Goal: Transaction & Acquisition: Purchase product/service

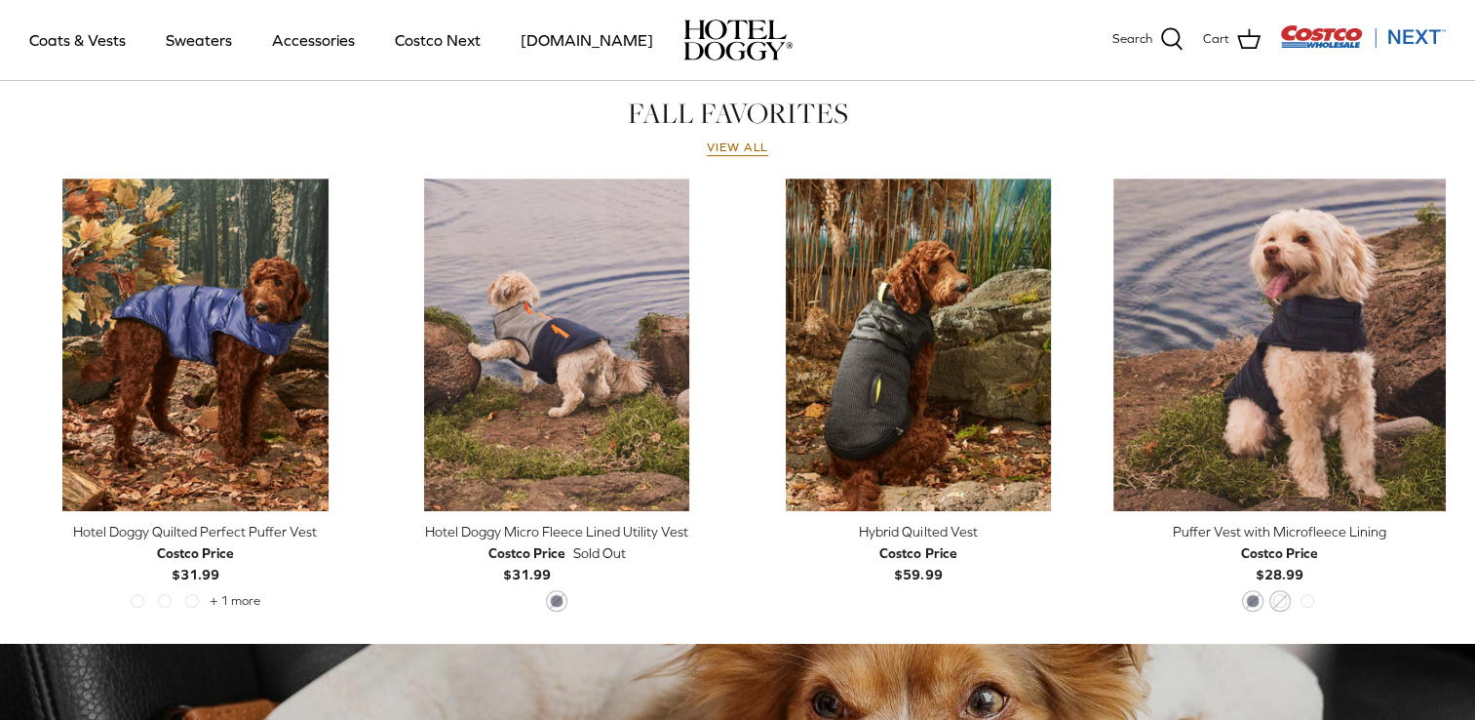
scroll to position [895, 0]
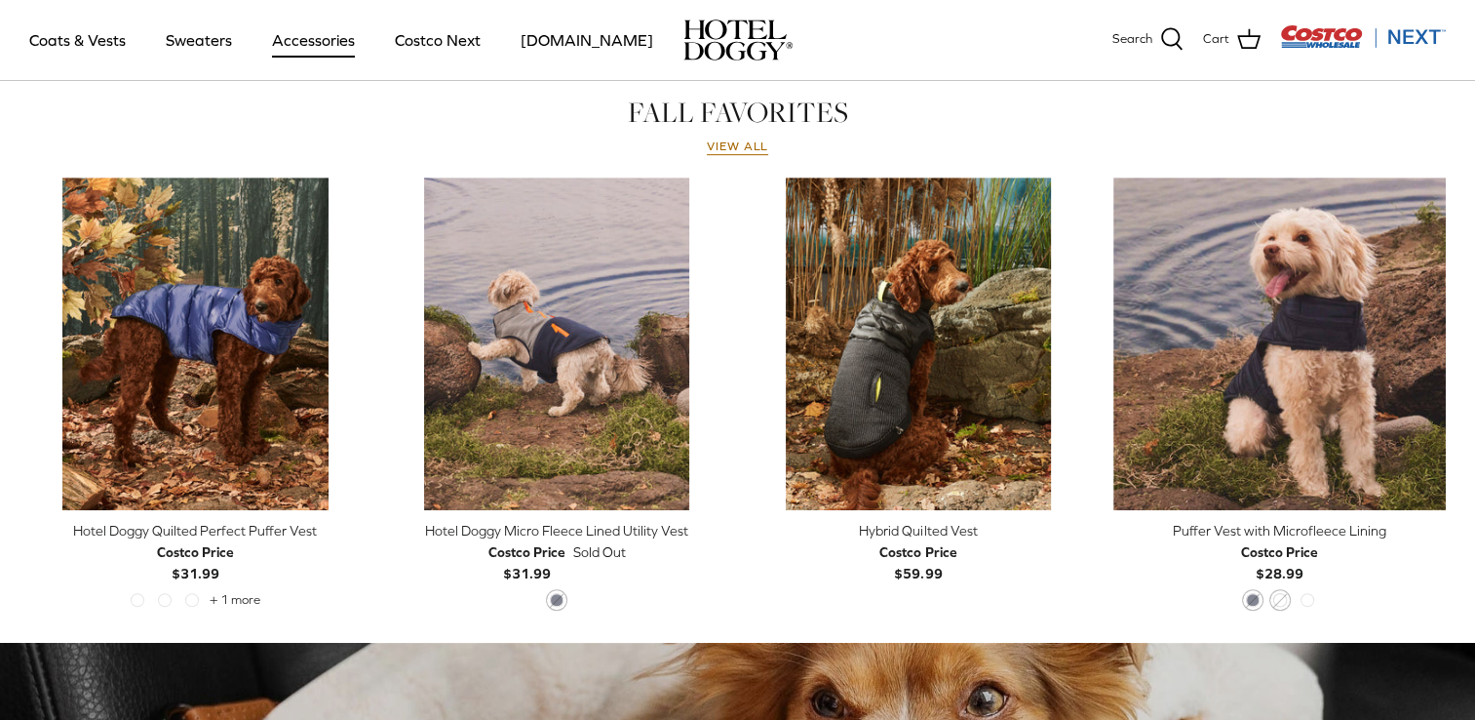
click at [313, 51] on link "Accessories" at bounding box center [314, 40] width 118 height 66
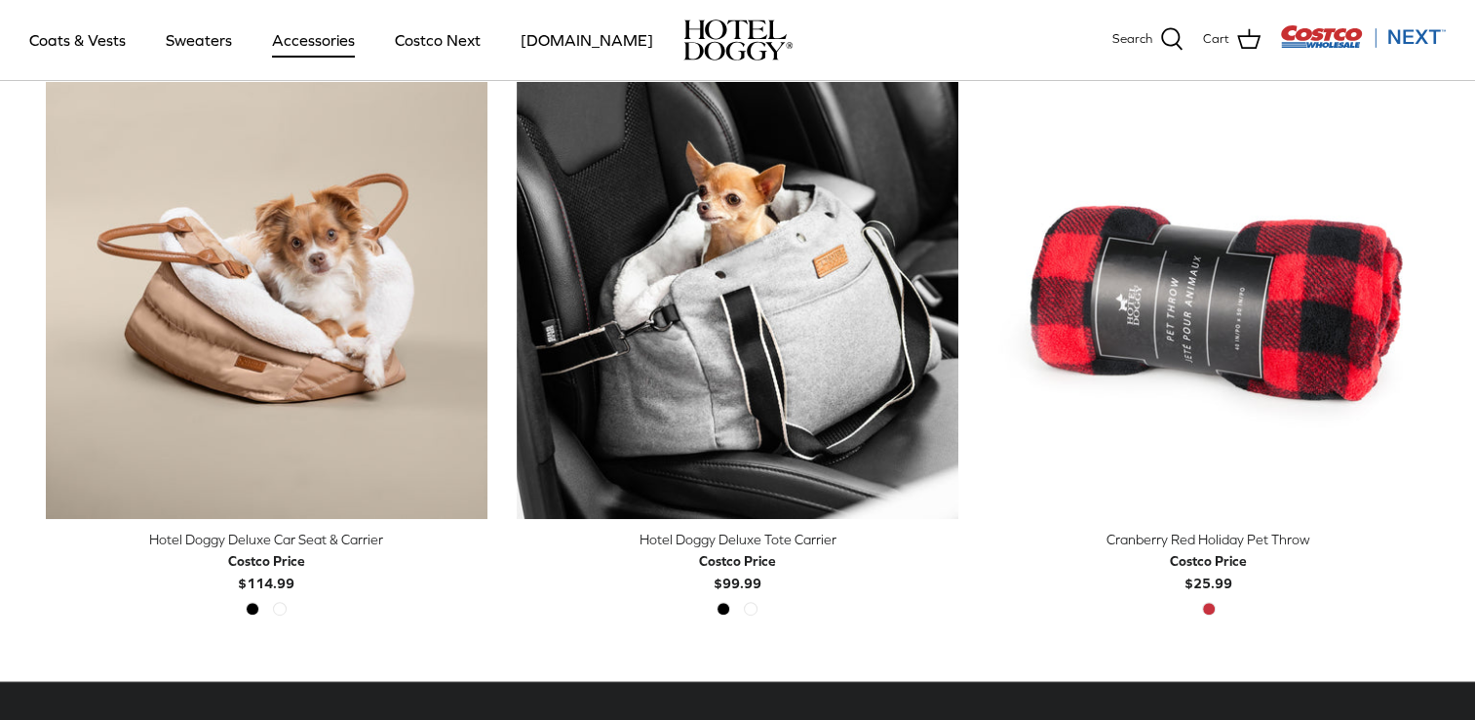
scroll to position [519, 0]
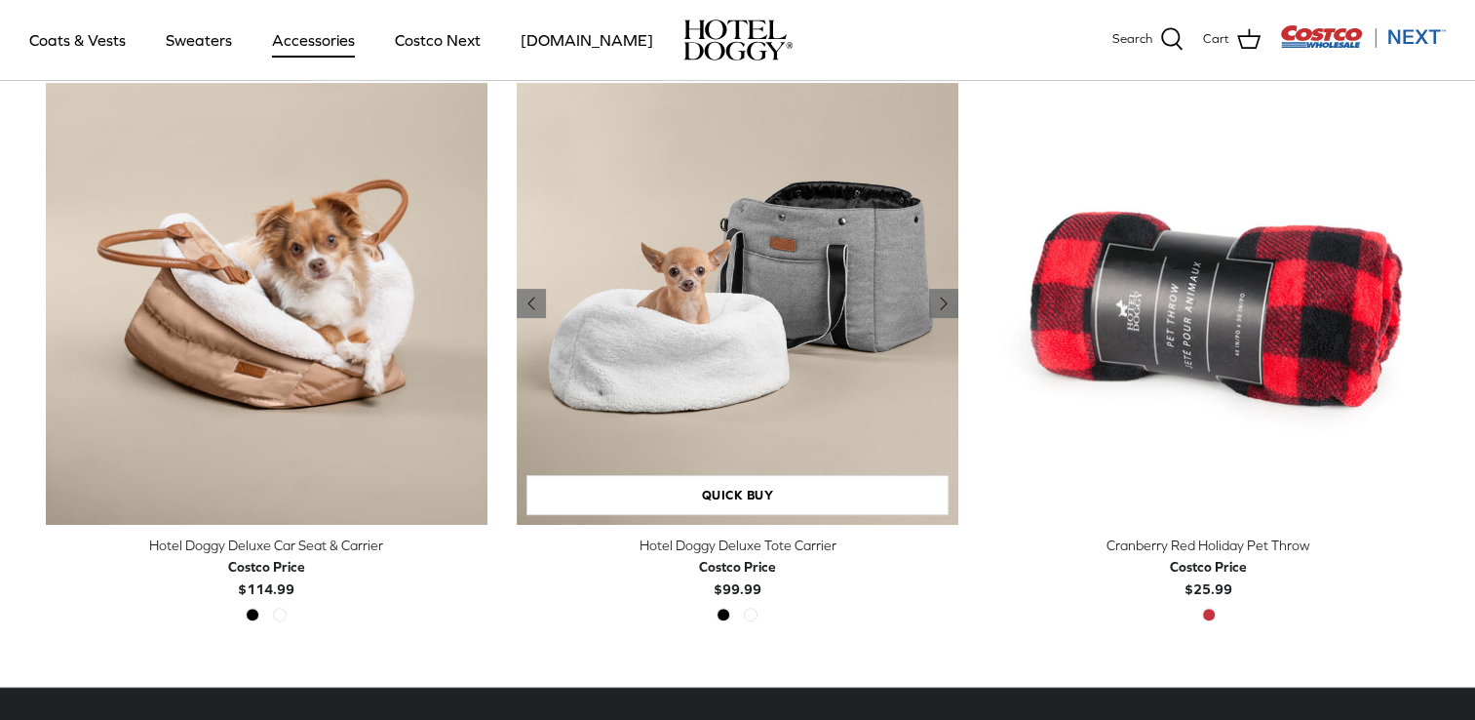
click at [753, 348] on img "Hotel Doggy Deluxe Tote Carrier" at bounding box center [738, 304] width 442 height 442
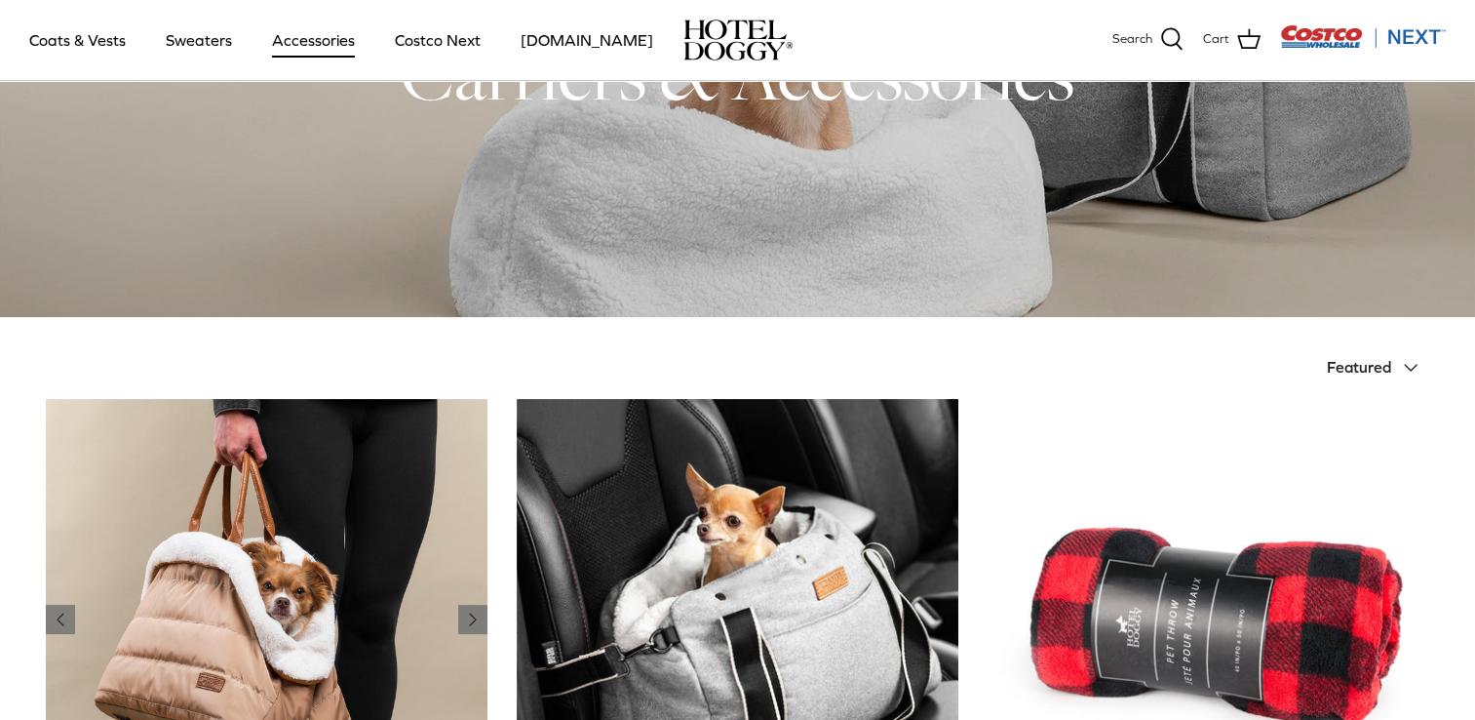
scroll to position [0, 0]
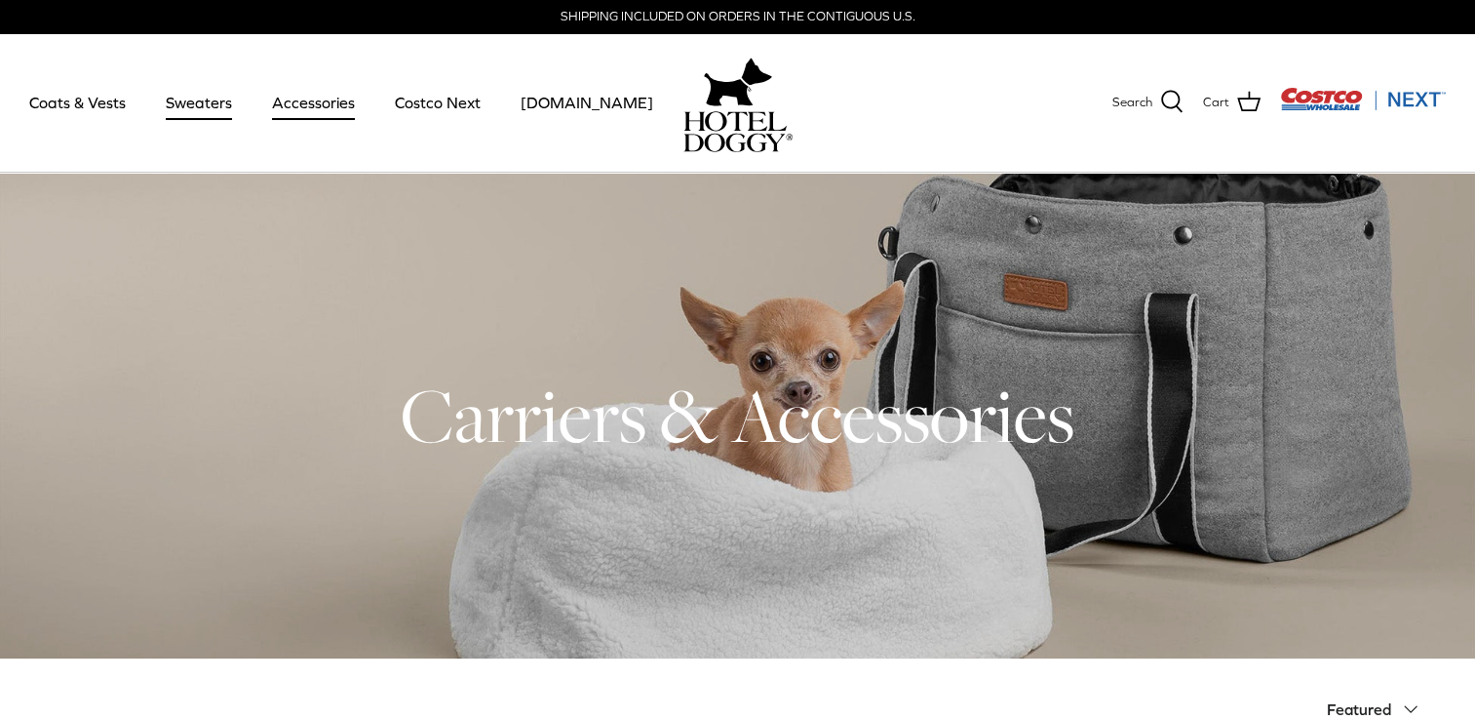
click at [206, 101] on link "Sweaters" at bounding box center [198, 102] width 101 height 66
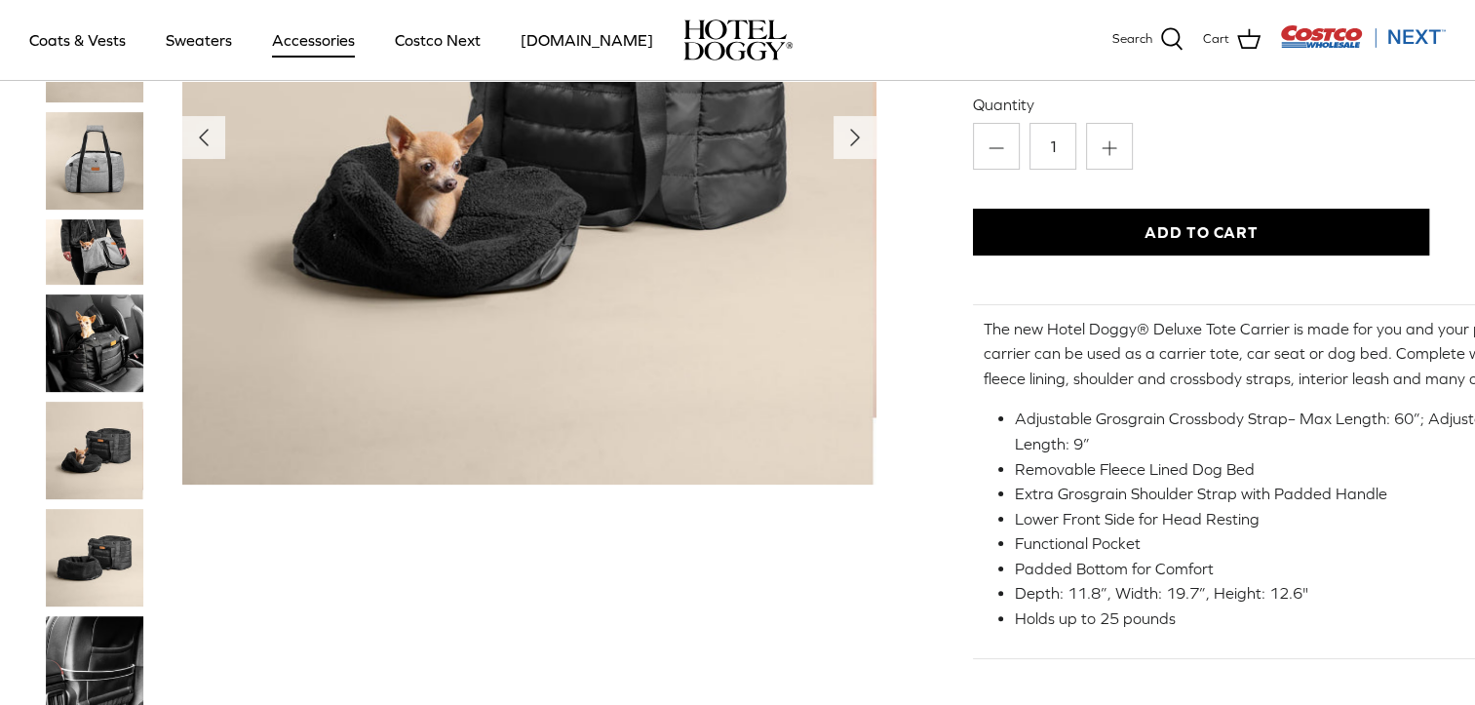
scroll to position [335, 0]
click at [104, 445] on img "Thumbnail Link" at bounding box center [95, 451] width 98 height 98
click at [105, 363] on img "Thumbnail Link" at bounding box center [95, 344] width 98 height 98
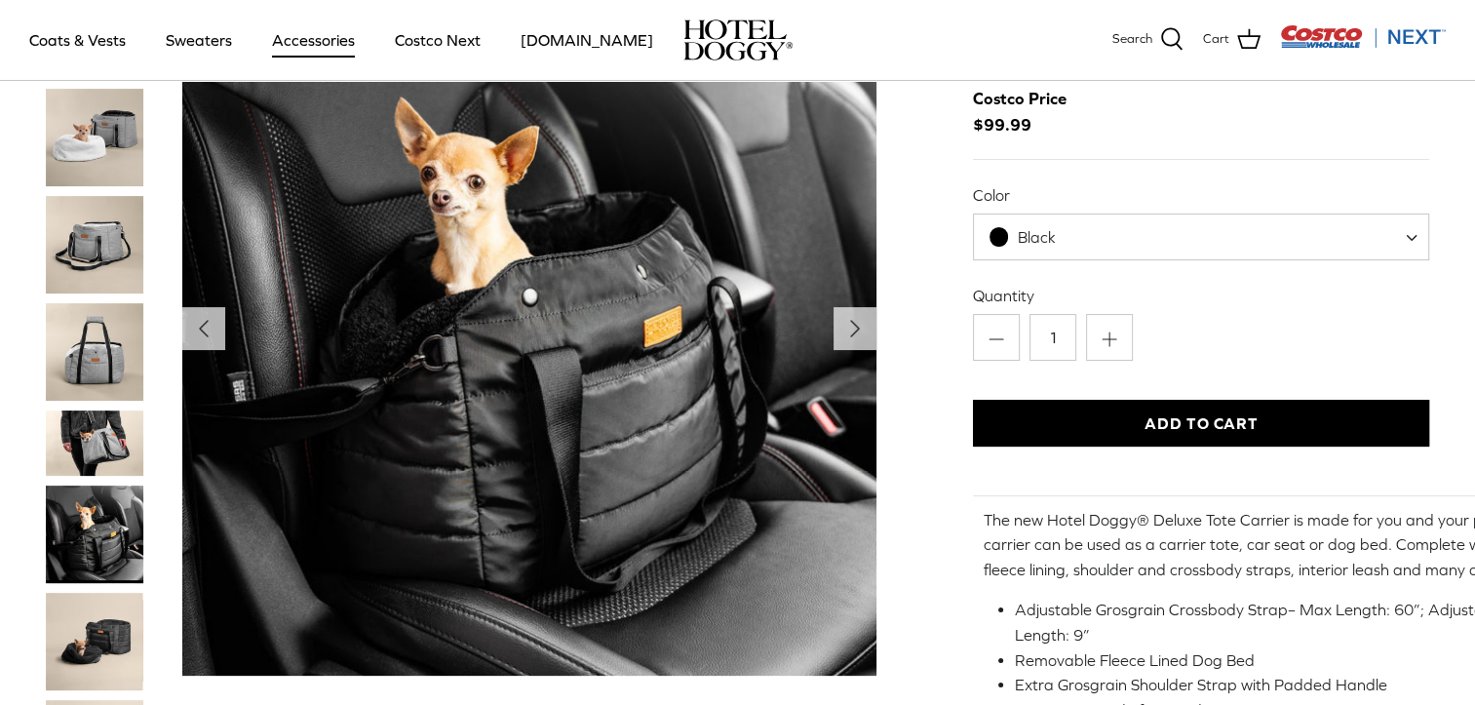
scroll to position [130, 0]
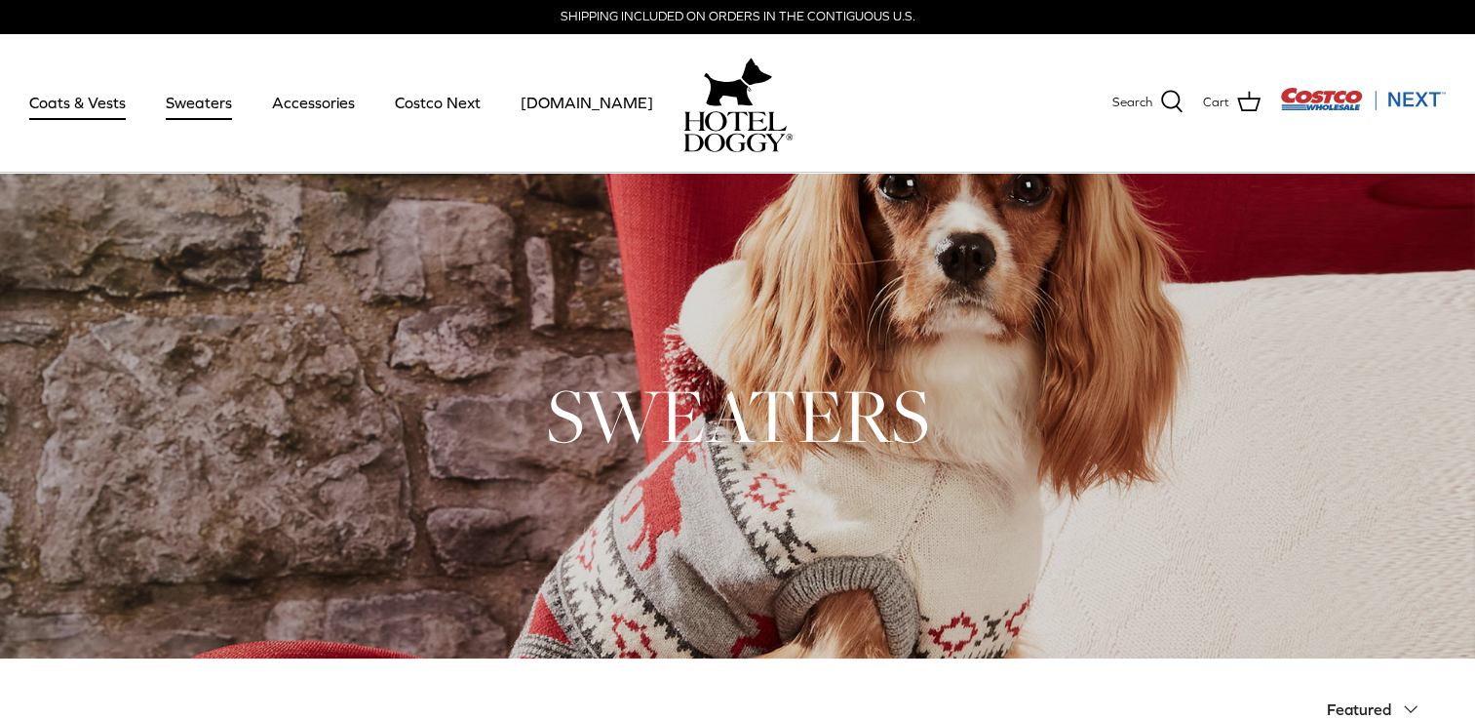
click at [84, 92] on link "Coats & Vests" at bounding box center [78, 102] width 132 height 66
